Goal: Task Accomplishment & Management: Manage account settings

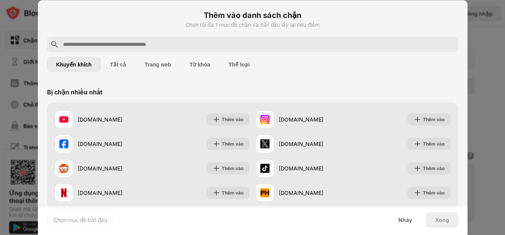
click at [115, 64] on font "Tất cả" at bounding box center [118, 64] width 16 height 6
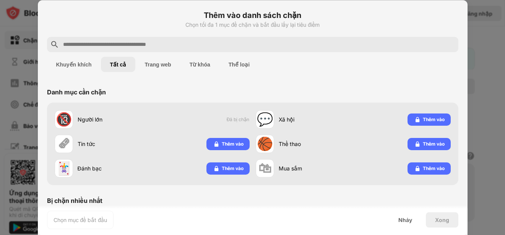
click at [161, 65] on font "Trang web" at bounding box center [157, 64] width 26 height 6
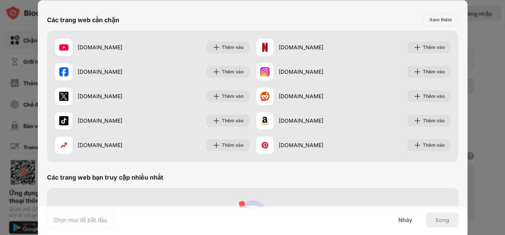
scroll to position [34, 0]
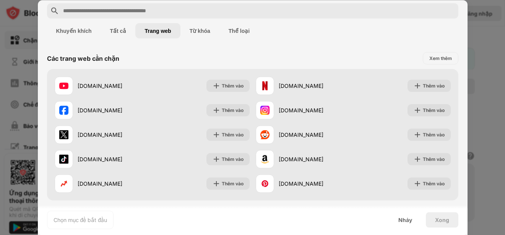
click at [116, 31] on font "Tất cả" at bounding box center [118, 31] width 16 height 6
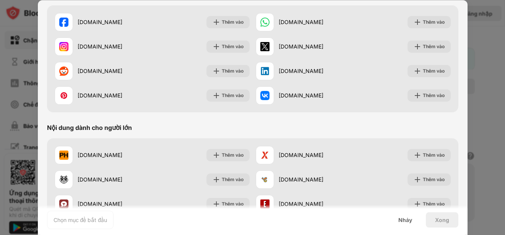
scroll to position [263, 0]
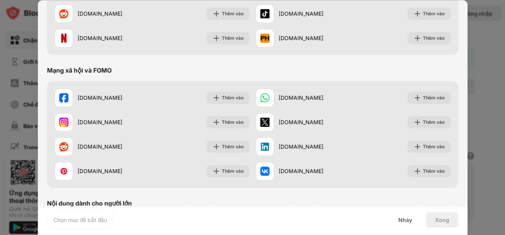
drag, startPoint x: 348, startPoint y: 177, endPoint x: 303, endPoint y: 65, distance: 120.9
click at [303, 65] on div "Mạng xã hội và FOMO" at bounding box center [252, 70] width 411 height 21
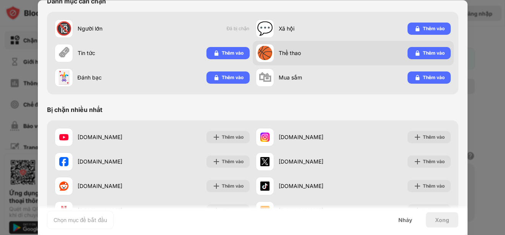
scroll to position [72, 0]
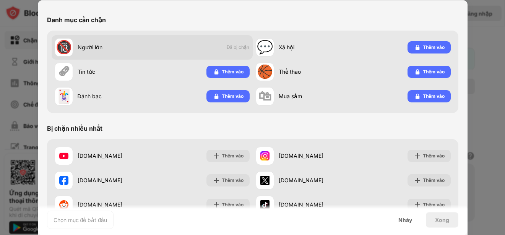
click at [234, 50] on font "Đã bị chặn" at bounding box center [238, 48] width 23 height 6
drag, startPoint x: 231, startPoint y: 48, endPoint x: 226, endPoint y: 48, distance: 5.0
click at [227, 48] on font "Đã bị chặn" at bounding box center [238, 48] width 23 height 6
click at [63, 49] on font "🔞" at bounding box center [64, 47] width 16 height 16
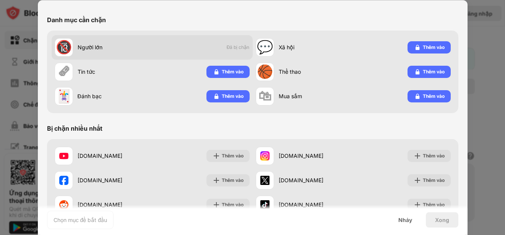
click at [63, 49] on font "🔞" at bounding box center [64, 47] width 16 height 16
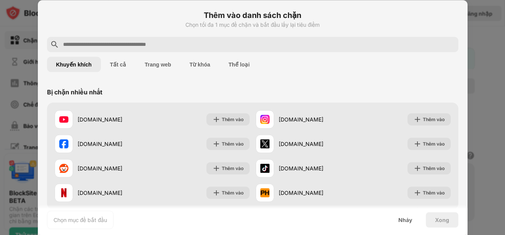
click at [182, 45] on input "text" at bounding box center [258, 44] width 393 height 9
paste input "**********"
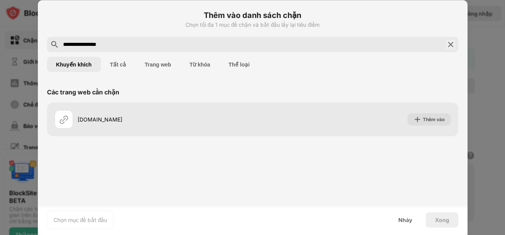
type input "**********"
click at [158, 24] on div "Chọn tối đa 1 mục để chặn và bắt đầu lấy lại tiêu điểm" at bounding box center [252, 24] width 411 height 6
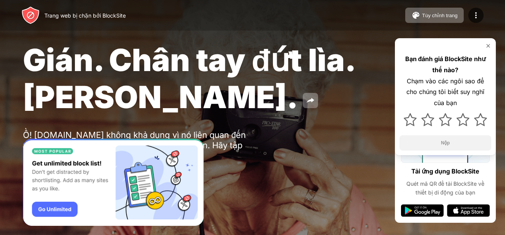
click at [487, 45] on img at bounding box center [488, 46] width 6 height 6
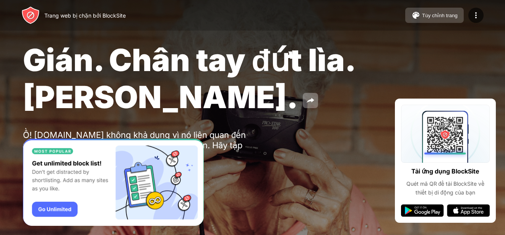
click at [441, 16] on font "Tùy chỉnh trang" at bounding box center [440, 16] width 36 height 6
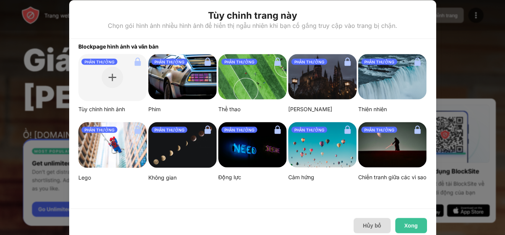
click at [370, 225] on font "Hủy bỏ" at bounding box center [372, 225] width 18 height 6
